Goal: Information Seeking & Learning: Learn about a topic

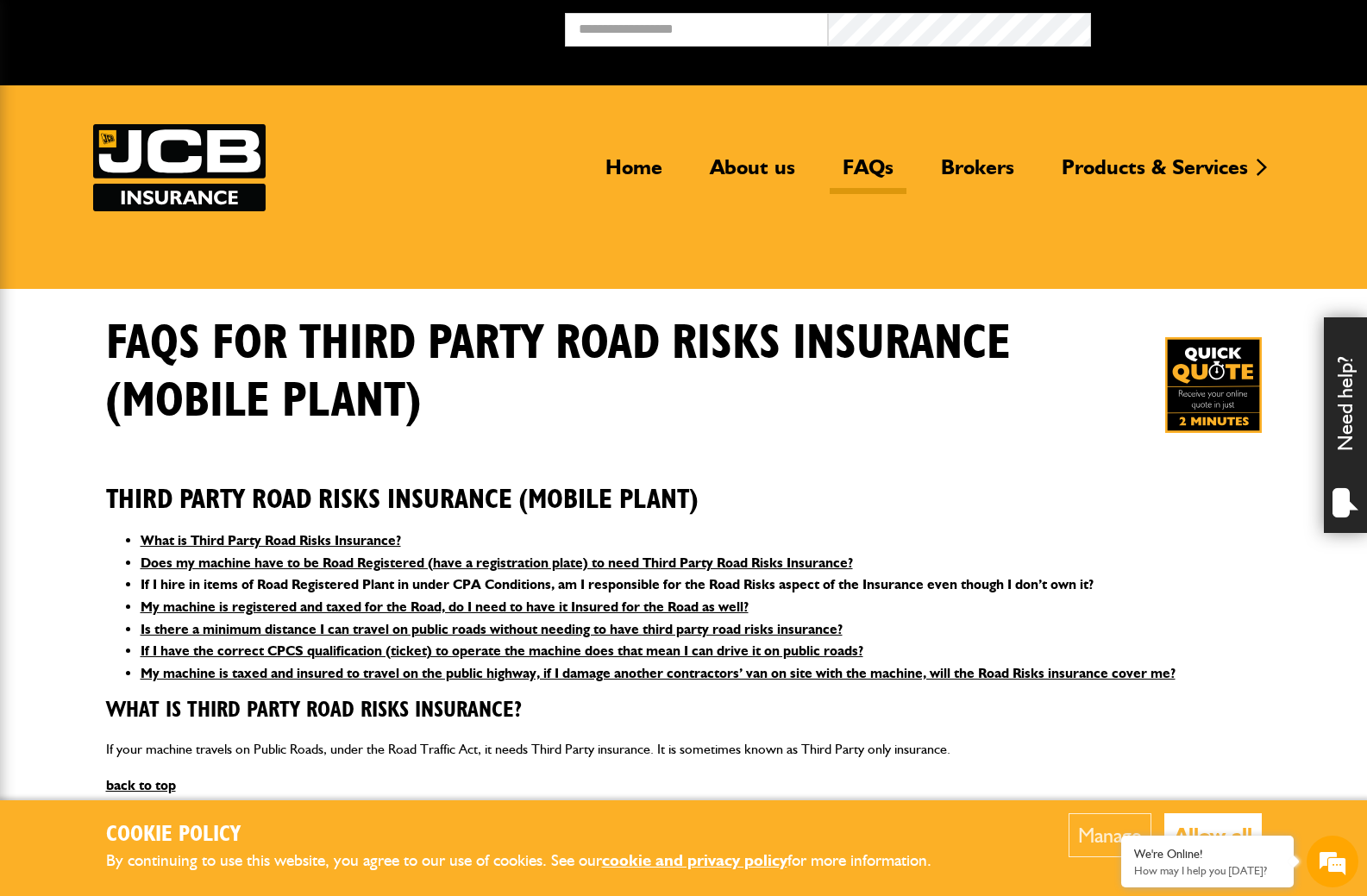
click at [320, 584] on link "If I hire in items of Road Registered Plant in under CPA Conditions, am I respo…" at bounding box center [617, 584] width 953 height 17
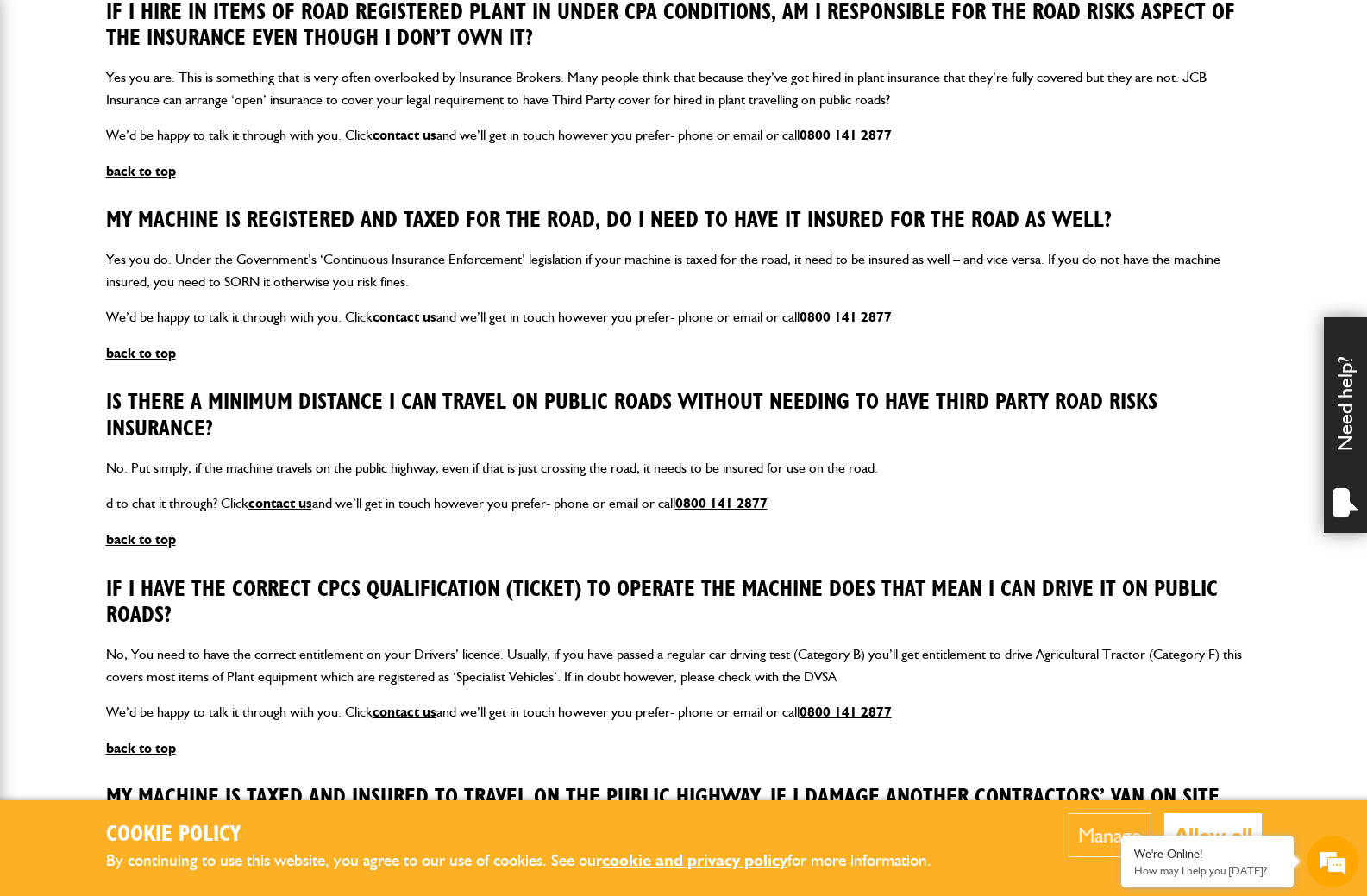
click at [72, 268] on body "Cookie Policy By continuing to use this website, you agree to our use of cookie…" at bounding box center [683, 289] width 1367 height 2675
click at [69, 289] on body "Cookie Policy By continuing to use this website, you agree to our use of cookie…" at bounding box center [683, 289] width 1367 height 2675
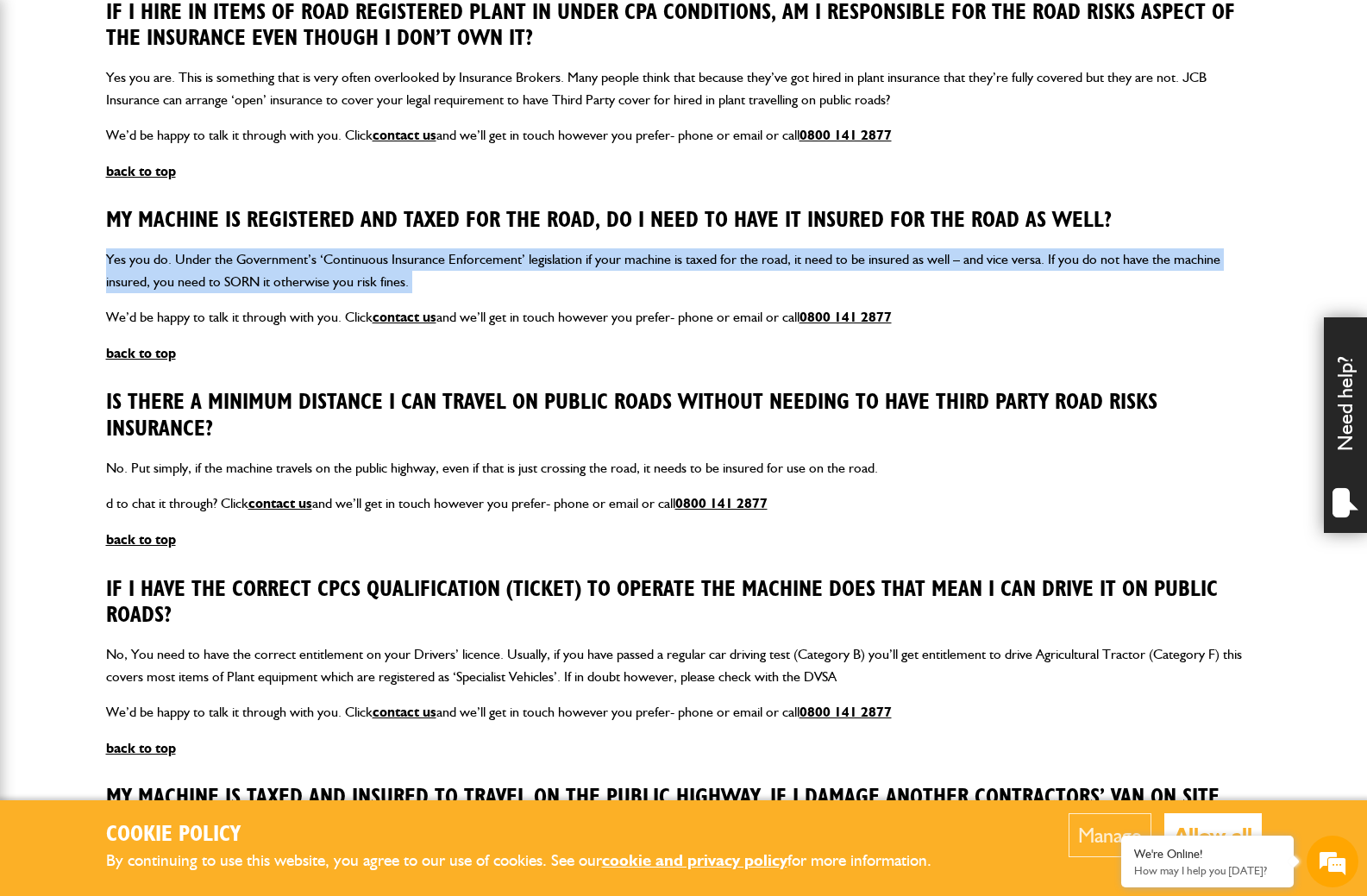
drag, startPoint x: 77, startPoint y: 266, endPoint x: 74, endPoint y: 298, distance: 32.1
click at [74, 298] on body "Cookie Policy By continuing to use this website, you agree to our use of cookie…" at bounding box center [683, 289] width 1367 height 2675
click at [74, 308] on body "Cookie Policy By continuing to use this website, you agree to our use of cookie…" at bounding box center [683, 289] width 1367 height 2675
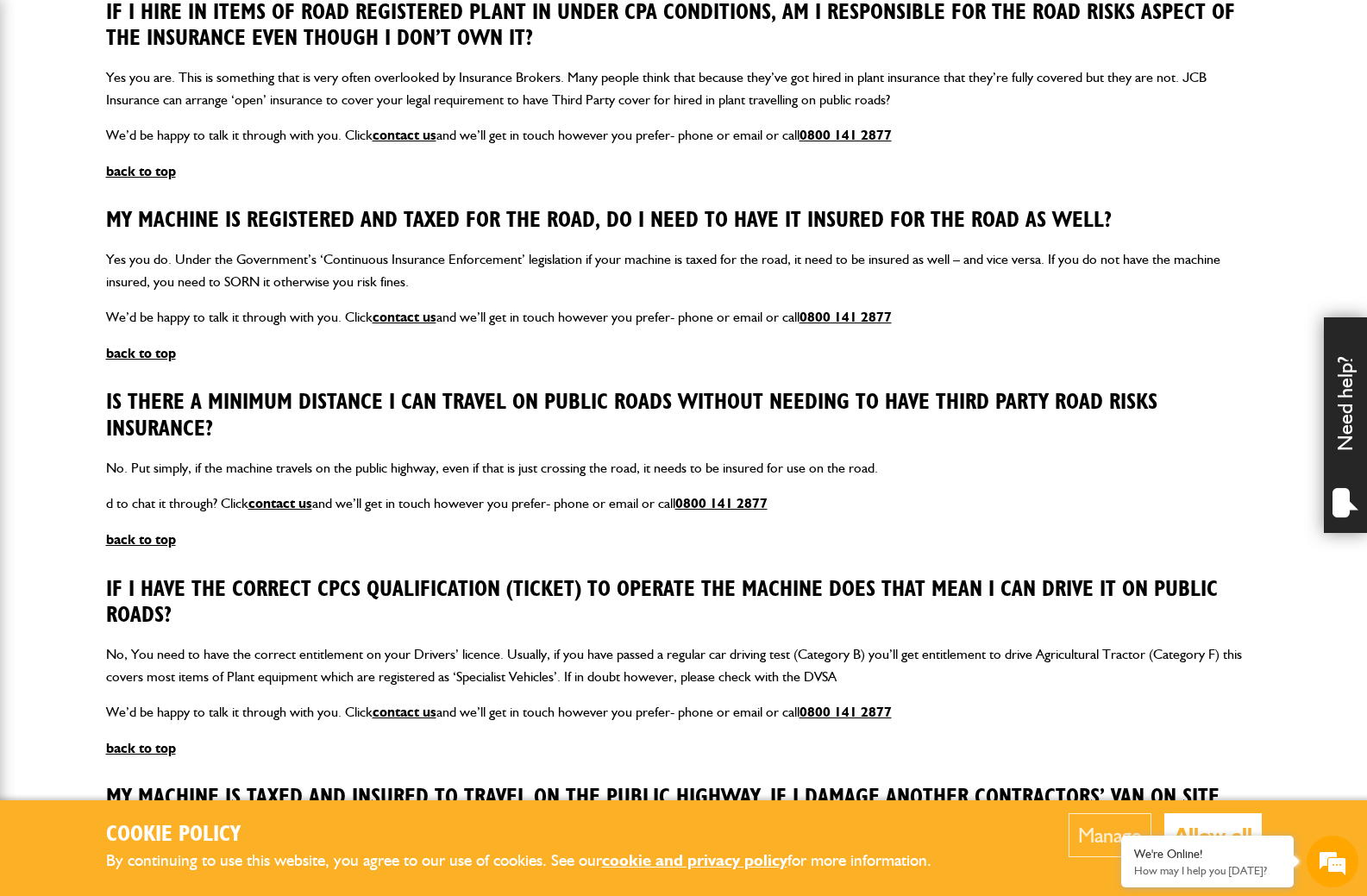
click at [63, 432] on body "Cookie Policy By continuing to use this website, you agree to our use of cookie…" at bounding box center [683, 289] width 1367 height 2675
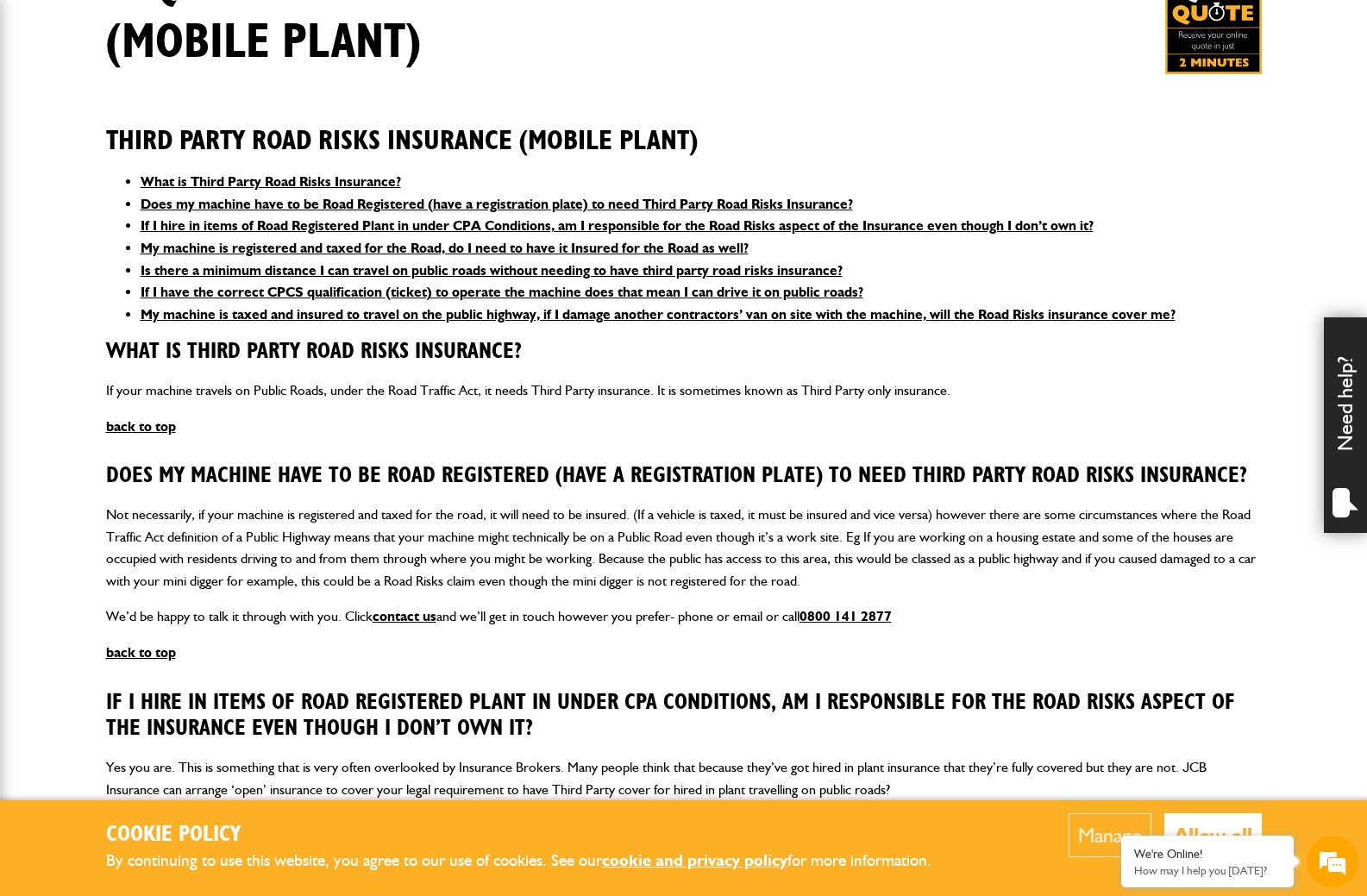
scroll to position [272, 0]
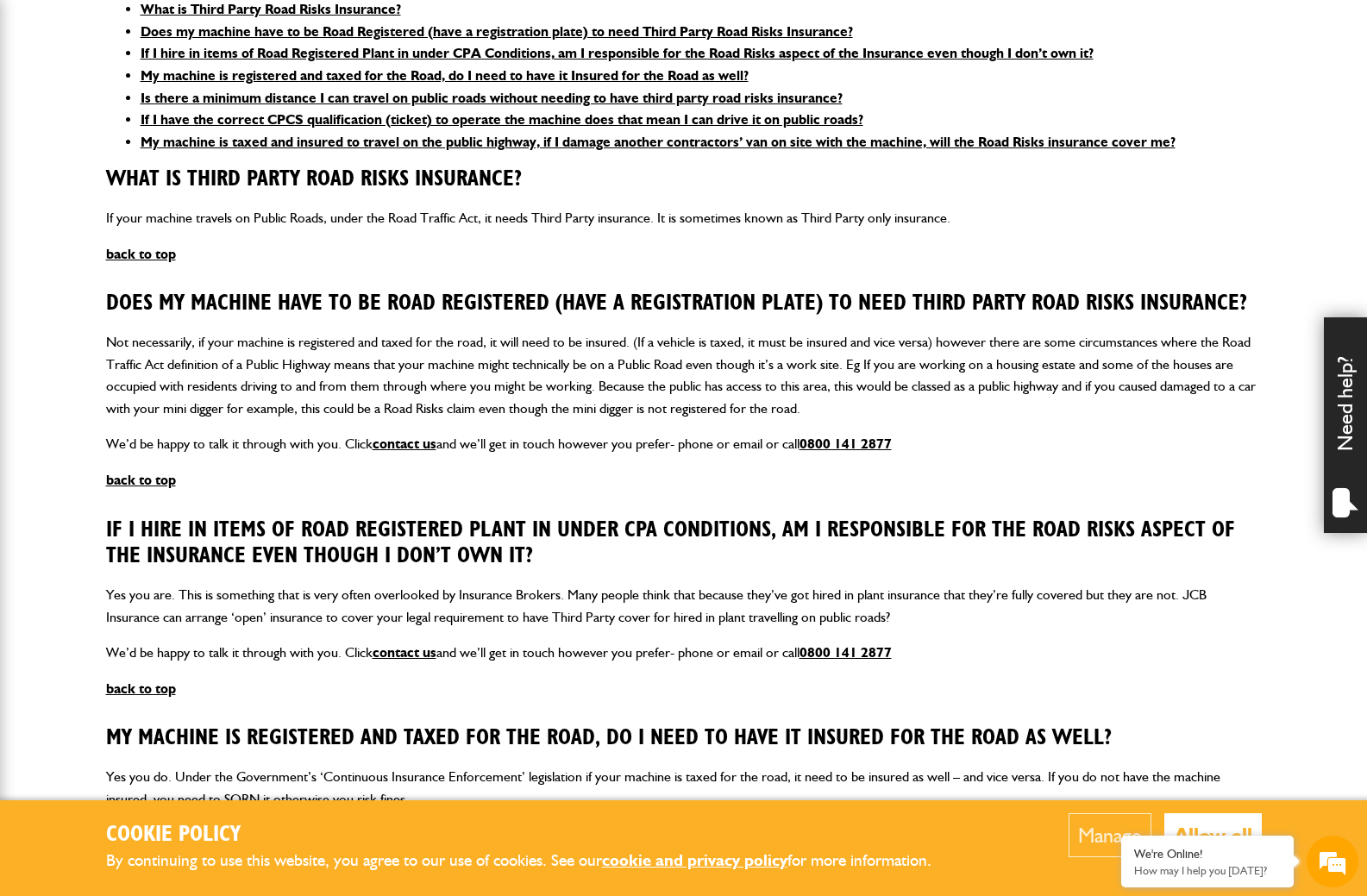
click at [45, 393] on body "Cookie Policy By continuing to use this website, you agree to our use of cookie…" at bounding box center [683, 806] width 1367 height 2675
click at [223, 53] on link "If I hire in items of Road Registered Plant in under CPA Conditions, am I respo…" at bounding box center [617, 54] width 953 height 17
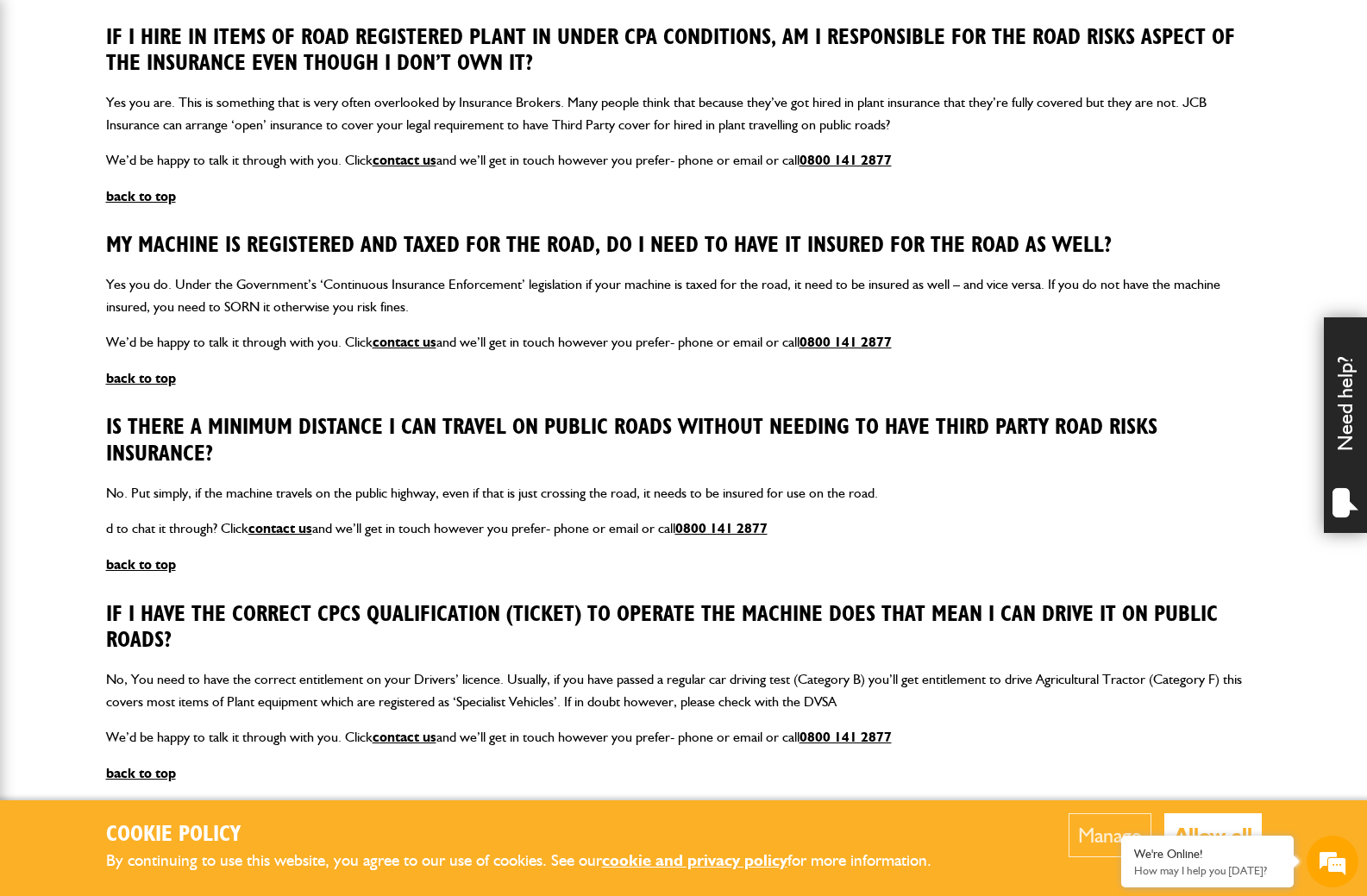
scroll to position [1048, 0]
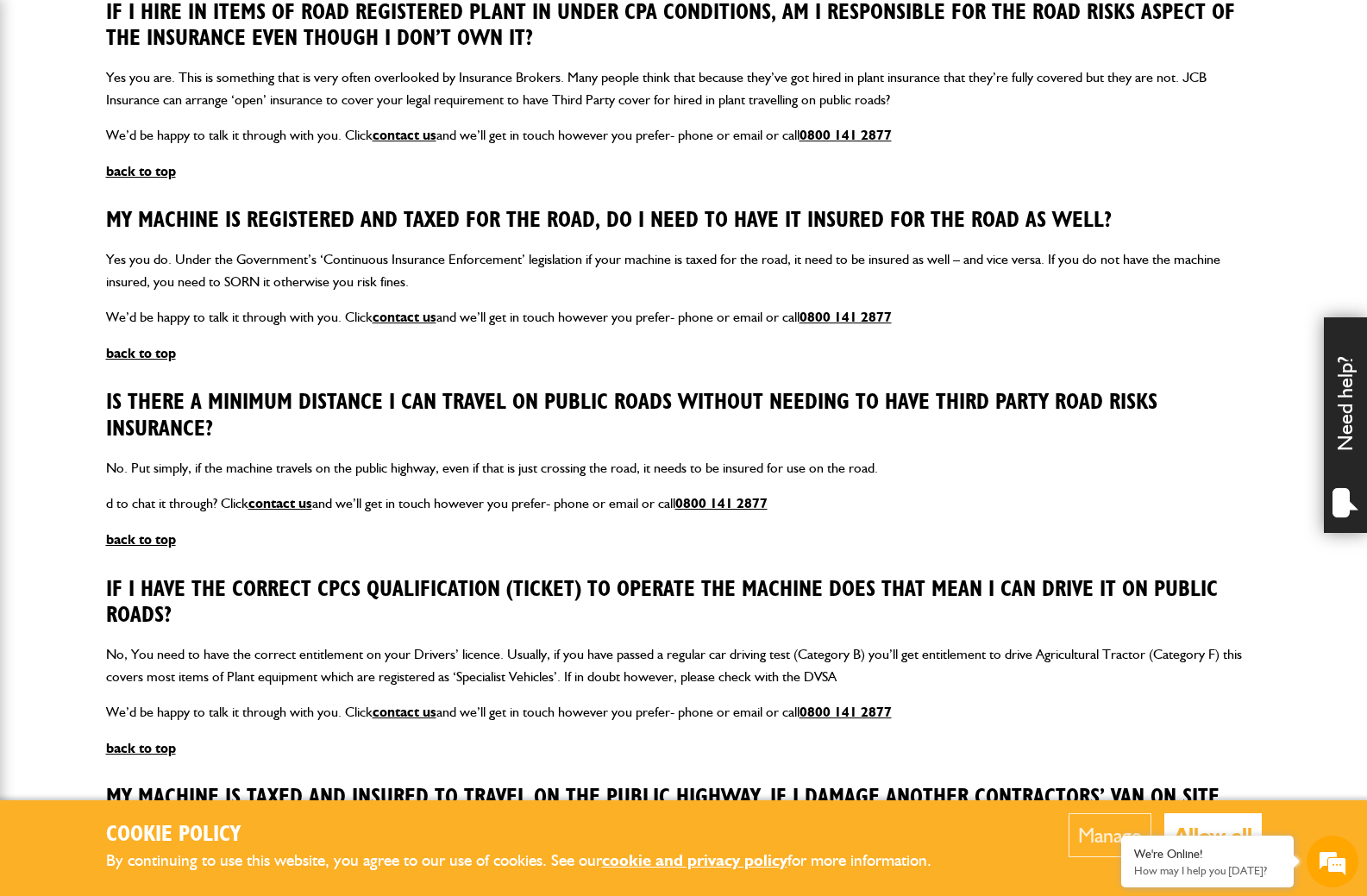
click at [46, 70] on body "Cookie Policy By continuing to use this website, you agree to our use of cookie…" at bounding box center [683, 289] width 1367 height 2675
click at [66, 106] on body "Cookie Policy By continuing to use this website, you agree to our use of cookie…" at bounding box center [683, 289] width 1367 height 2675
click at [1213, 829] on button "Allow all" at bounding box center [1213, 835] width 98 height 44
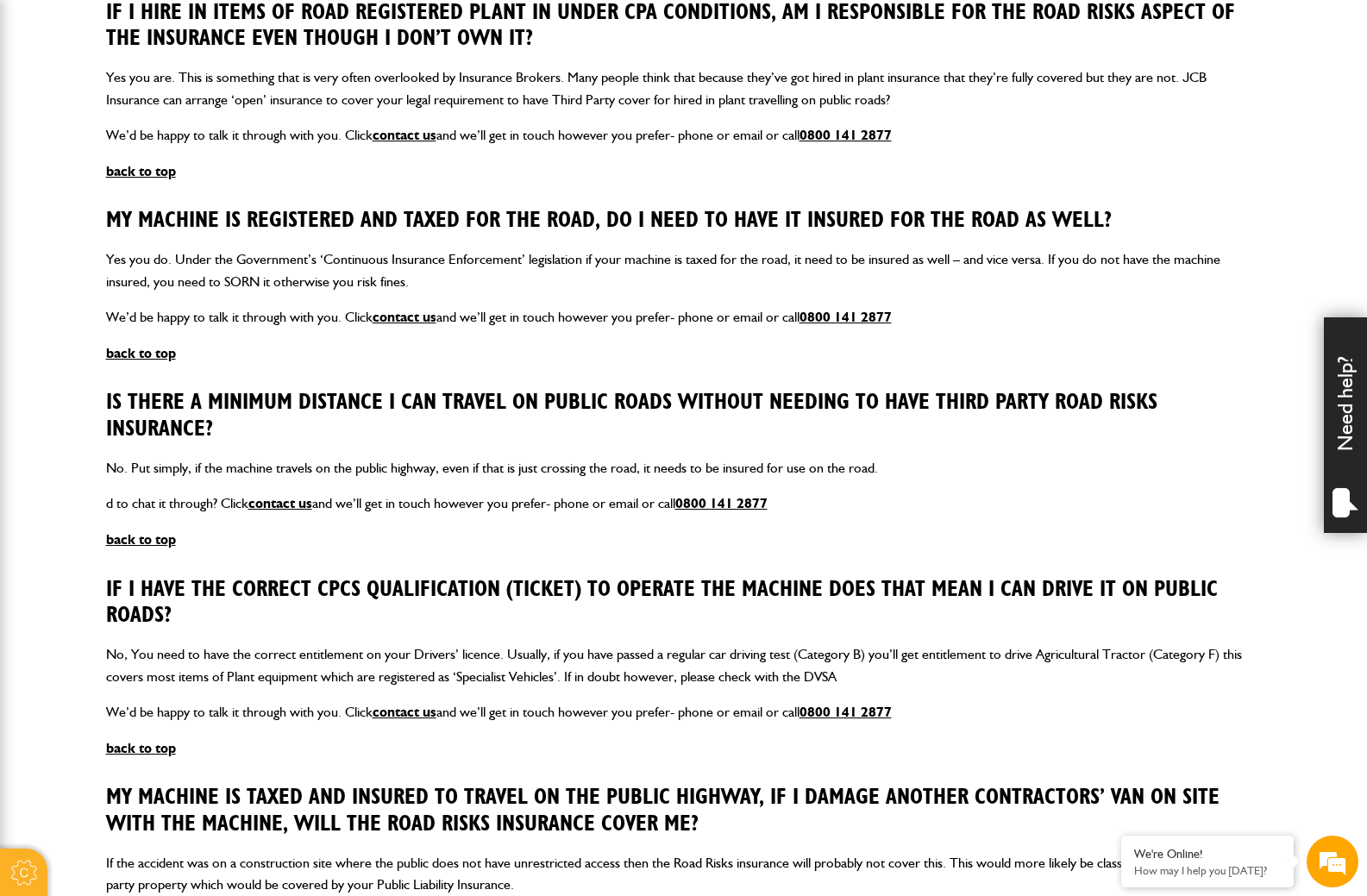
click at [316, 536] on div "What is Third Party Road Risks Insurance? If your machine travels on Public Roa…" at bounding box center [684, 308] width 1156 height 1319
click at [67, 443] on body "Cookie Policy By continuing to use this website, you agree to our use of cookie…" at bounding box center [683, 289] width 1367 height 2675
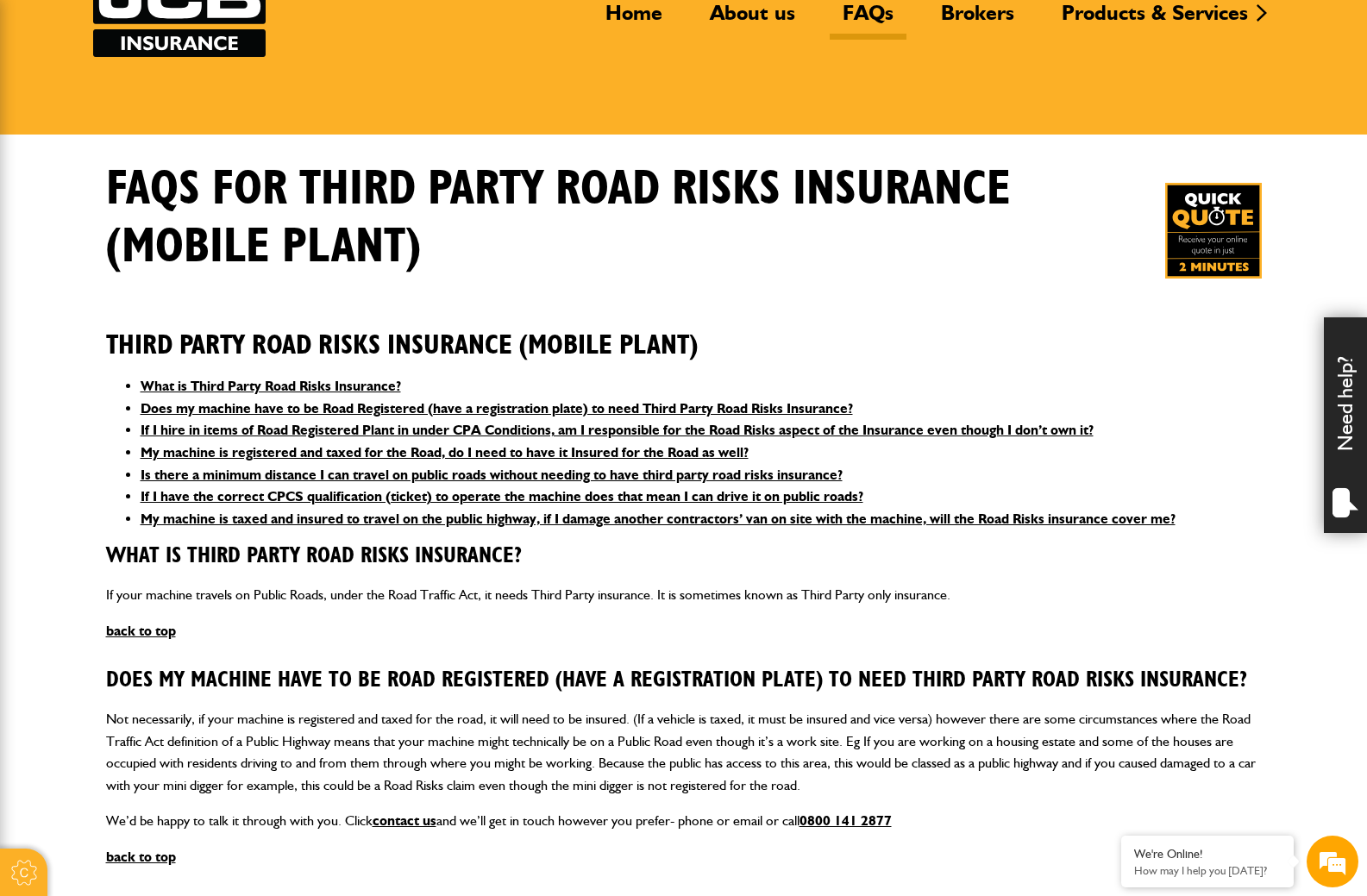
scroll to position [141, 0]
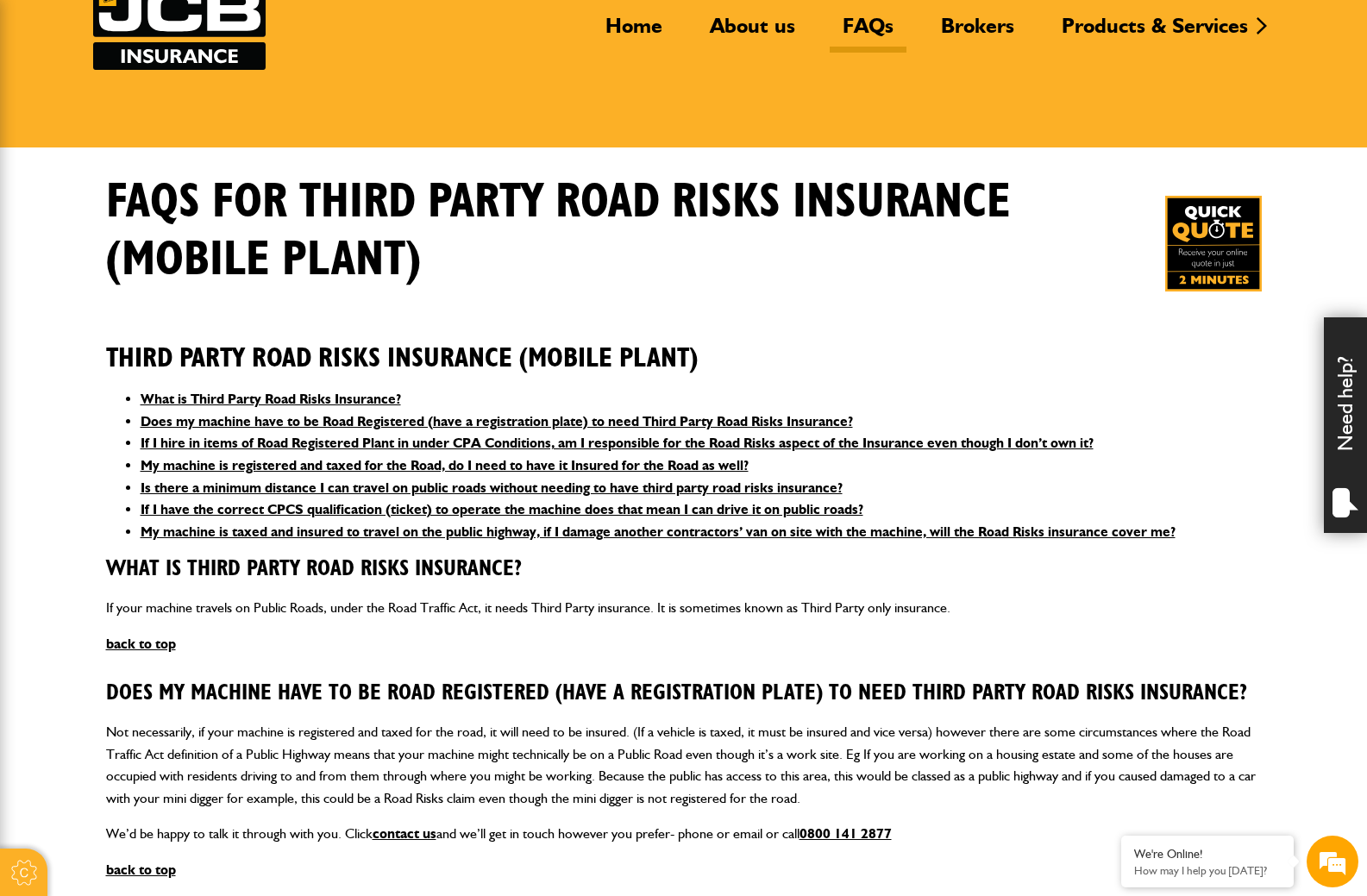
drag, startPoint x: 0, startPoint y: 429, endPoint x: 33, endPoint y: 431, distance: 33.1
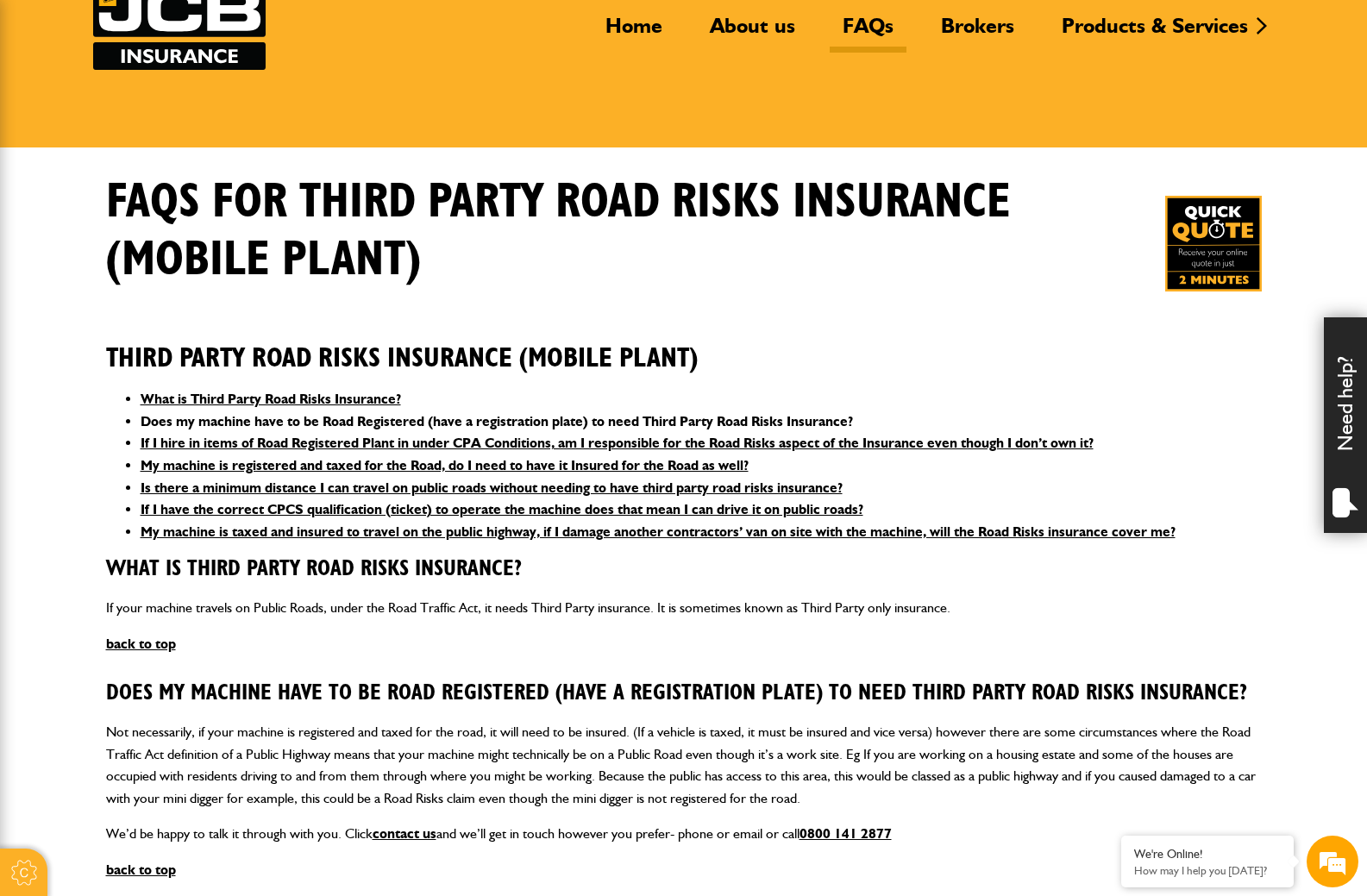
click at [372, 422] on link "Does my machine have to be Road Registered (have a registration plate) to need …" at bounding box center [497, 422] width 713 height 17
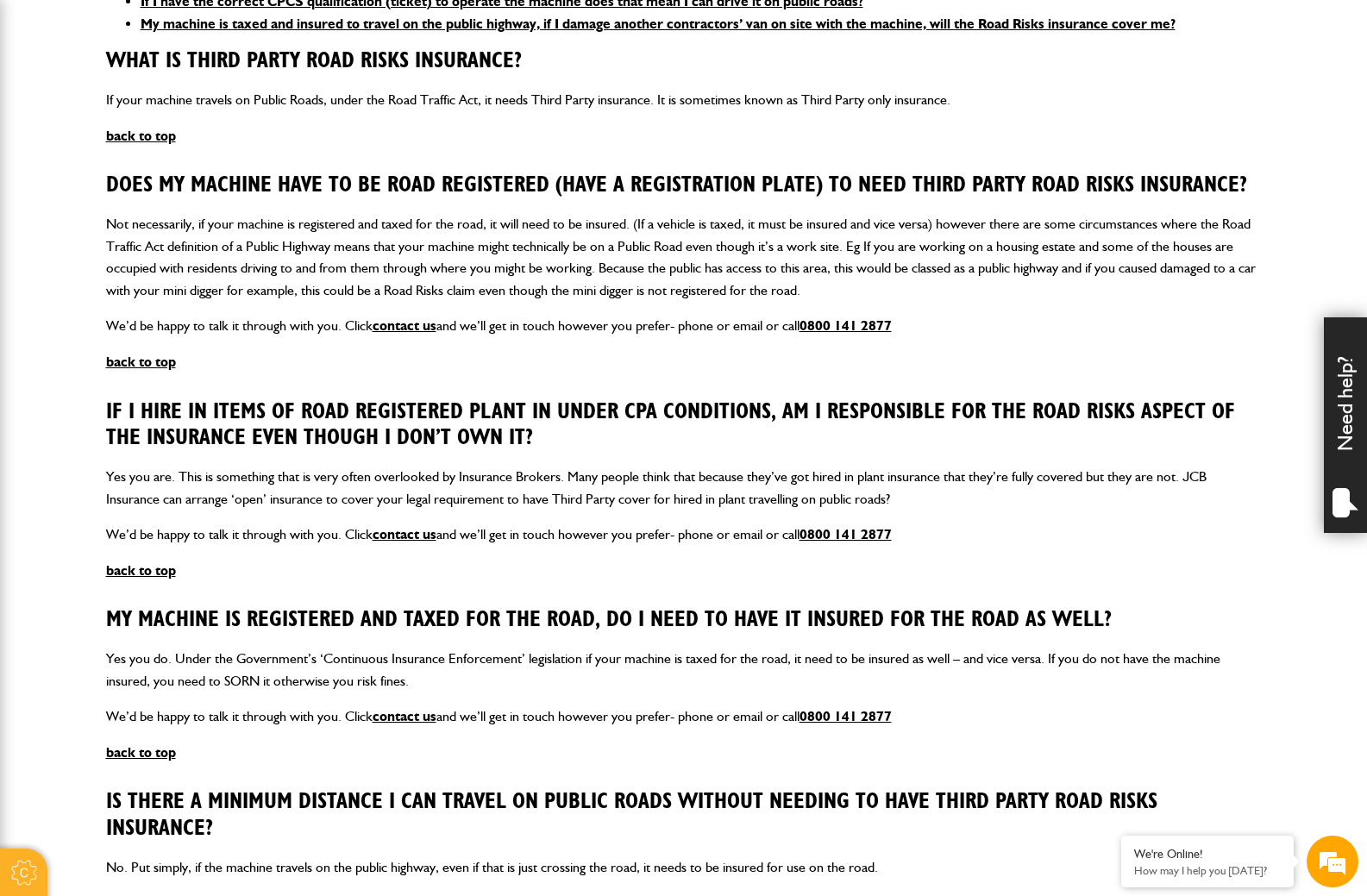
scroll to position [390, 0]
